Goal: Task Accomplishment & Management: Manage account settings

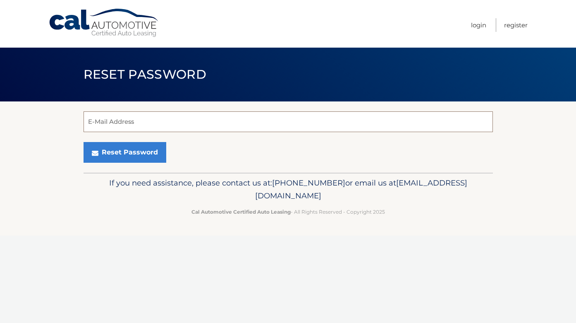
click at [154, 125] on input "E-Mail Address" at bounding box center [289, 121] width 410 height 21
type input "[EMAIL_ADDRESS][DOMAIN_NAME]"
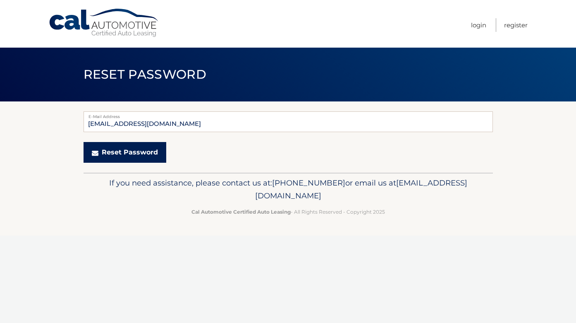
click at [128, 159] on button "Reset Password" at bounding box center [125, 152] width 83 height 21
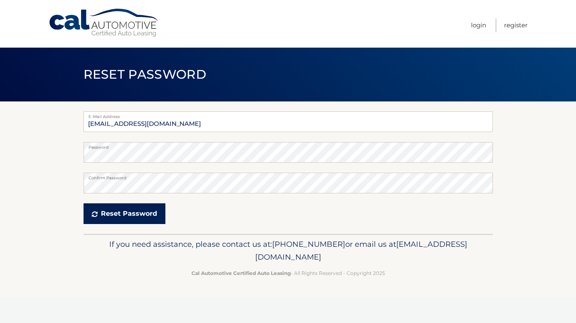
click at [121, 214] on button "Reset Password" at bounding box center [125, 213] width 82 height 21
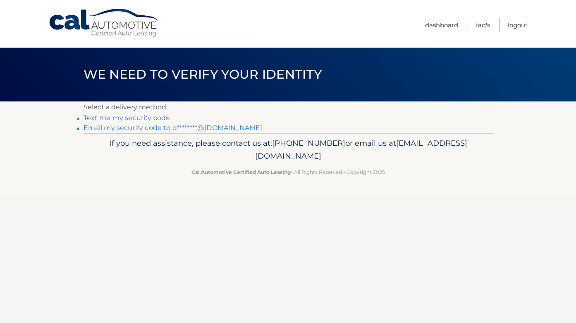
click at [135, 119] on link "Text me my security code" at bounding box center [127, 118] width 87 height 8
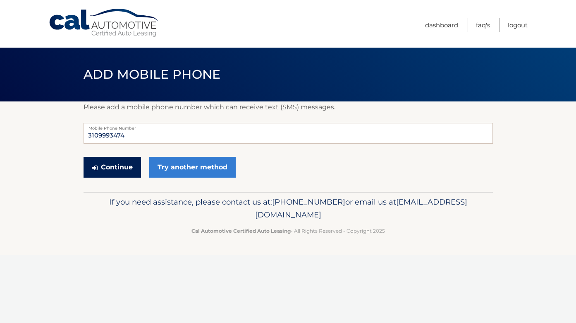
click at [125, 163] on button "Continue" at bounding box center [113, 167] width 58 height 21
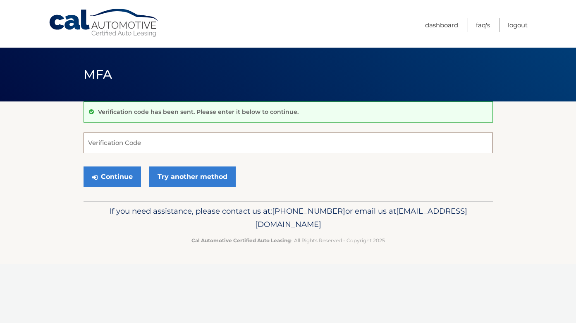
click at [121, 145] on input "Verification Code" at bounding box center [289, 142] width 410 height 21
type input "622234"
click at [118, 174] on button "Continue" at bounding box center [113, 176] width 58 height 21
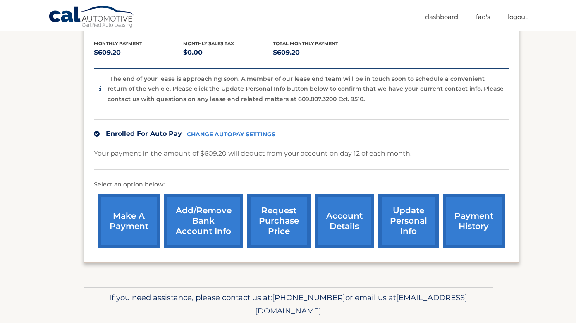
scroll to position [198, 0]
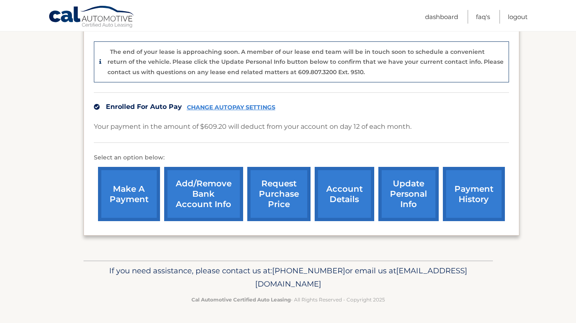
click at [274, 195] on link "request purchase price" at bounding box center [278, 194] width 63 height 54
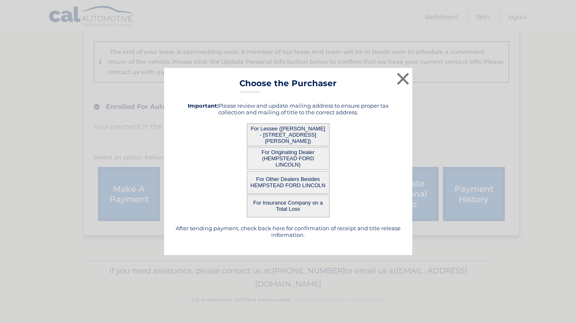
click at [275, 132] on button "For Lessee ([PERSON_NAME] - [STREET_ADDRESS][PERSON_NAME])" at bounding box center [288, 134] width 83 height 23
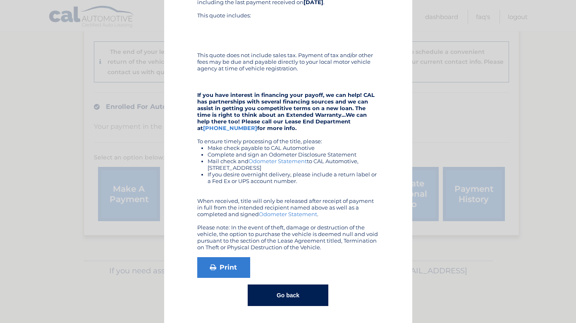
scroll to position [0, 0]
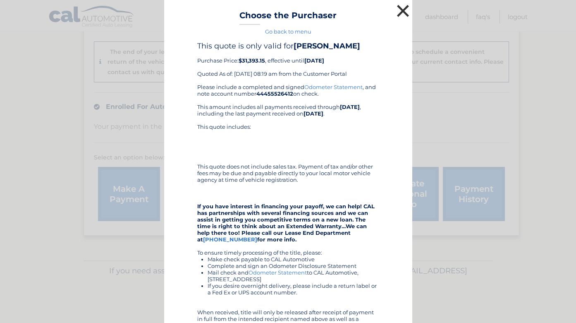
click at [397, 11] on button "×" at bounding box center [403, 10] width 17 height 17
